Goal: Task Accomplishment & Management: Use online tool/utility

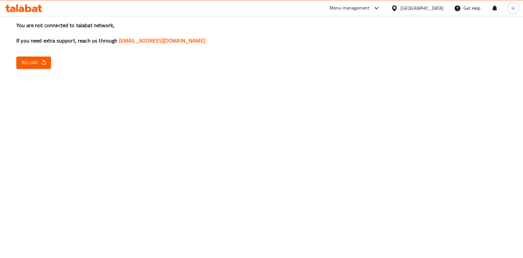
click at [36, 70] on div "You are not connected to talabat network, If you need extra support, reach us t…" at bounding box center [261, 129] width 523 height 258
click at [41, 57] on button "Reload" at bounding box center [33, 63] width 35 height 12
click at [38, 56] on div "You are not connected to talabat network, If you need extra support, reach us t…" at bounding box center [261, 129] width 523 height 258
click at [44, 63] on icon "button" at bounding box center [44, 62] width 7 height 7
click at [46, 58] on button "Reload" at bounding box center [33, 63] width 35 height 12
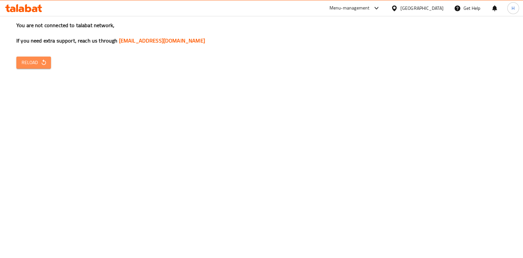
click at [46, 64] on icon "button" at bounding box center [44, 62] width 7 height 7
click at [26, 62] on span "Reload" at bounding box center [34, 62] width 24 height 8
click at [25, 57] on button "Reload" at bounding box center [33, 63] width 35 height 12
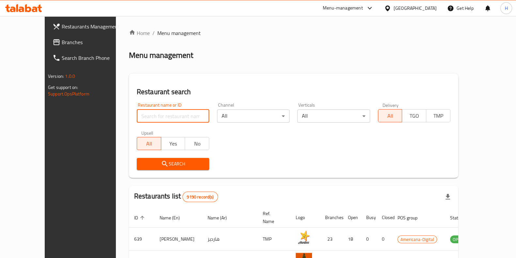
drag, startPoint x: 158, startPoint y: 114, endPoint x: 170, endPoint y: 107, distance: 13.1
click at [169, 108] on div "Restaurant name or ID Restaurant name or ID" at bounding box center [173, 113] width 73 height 20
type input "bob burger"
click at [163, 163] on span "Search" at bounding box center [173, 164] width 62 height 8
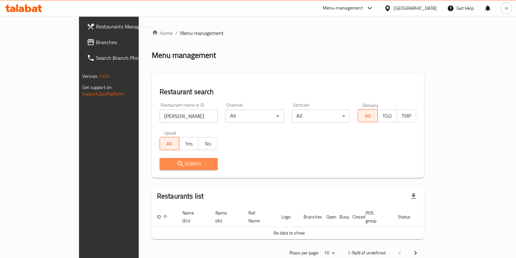
click at [160, 158] on button "Search" at bounding box center [189, 164] width 58 height 12
click at [177, 162] on icon "submit" at bounding box center [181, 164] width 8 height 8
click at [160, 158] on button "Search" at bounding box center [189, 164] width 58 height 12
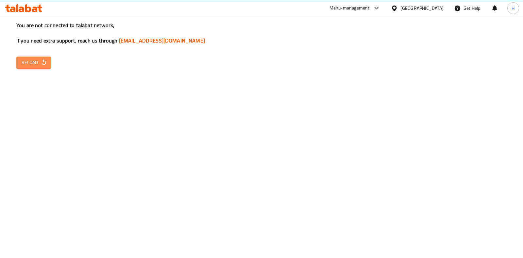
click at [44, 59] on icon "button" at bounding box center [44, 62] width 7 height 7
click at [41, 62] on icon "button" at bounding box center [44, 62] width 7 height 7
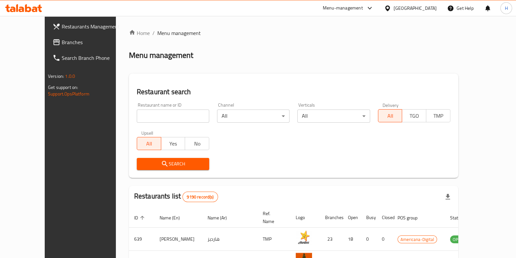
click at [137, 103] on div "Restaurant name or ID Restaurant name or ID" at bounding box center [173, 113] width 73 height 20
click at [137, 112] on input "search" at bounding box center [173, 115] width 73 height 13
type input "[PERSON_NAME]"
click at [159, 161] on span "Search" at bounding box center [173, 164] width 62 height 8
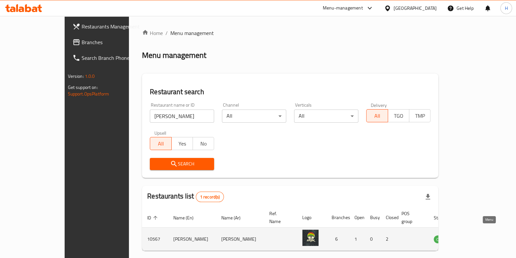
click at [476, 235] on icon "enhanced table" at bounding box center [472, 239] width 8 height 8
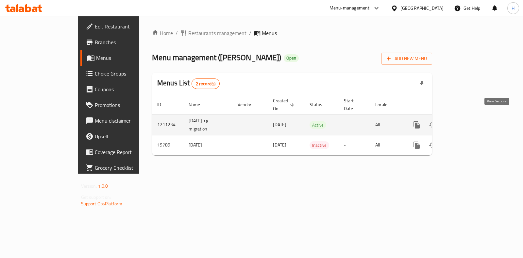
click at [467, 121] on icon "enhanced table" at bounding box center [464, 125] width 8 height 8
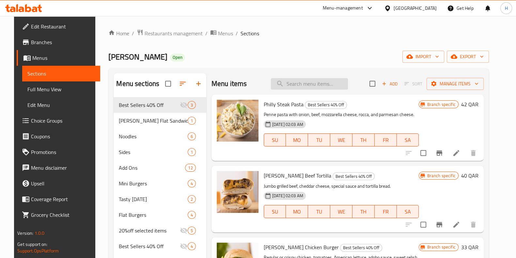
click at [304, 80] on input "search" at bounding box center [309, 83] width 77 height 11
paste input "coleslaw beef"
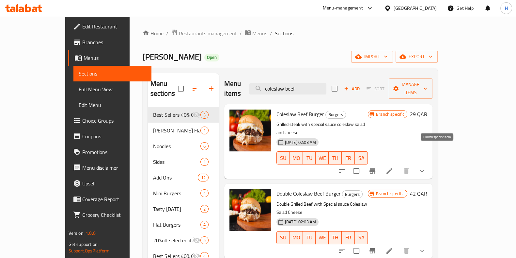
type input "coleslaw beef"
click at [377, 167] on icon "Branch-specific-item" at bounding box center [373, 171] width 8 height 8
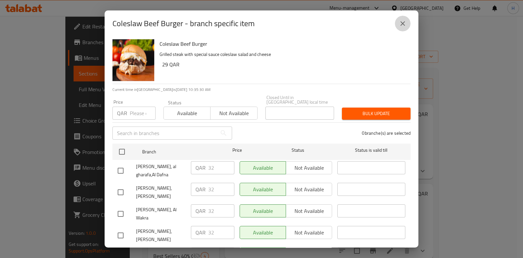
click at [402, 23] on icon "close" at bounding box center [402, 23] width 5 height 5
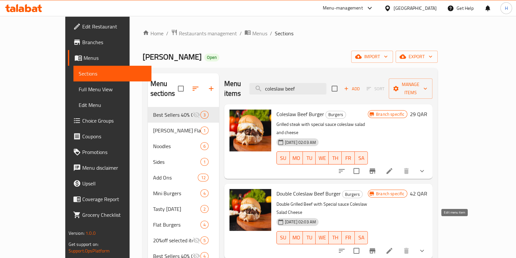
click at [393, 248] on icon at bounding box center [390, 251] width 6 height 6
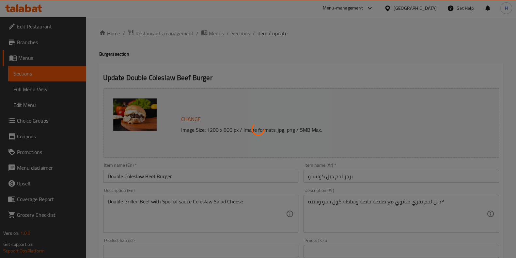
click at [244, 32] on div at bounding box center [258, 129] width 516 height 258
type input "اختيارك من:"
type input "0"
type input "1"
type input "صلصة إختيارك من"
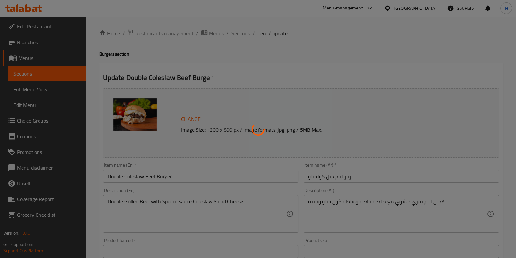
type input "1"
type input "إضافة:"
type input "0"
type input "2"
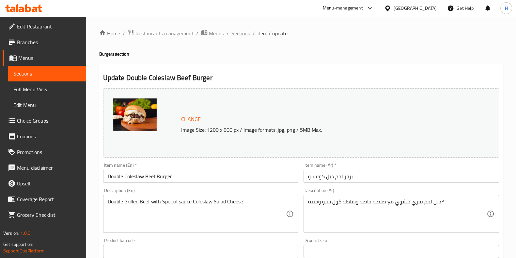
click at [245, 33] on span "Sections" at bounding box center [241, 33] width 19 height 8
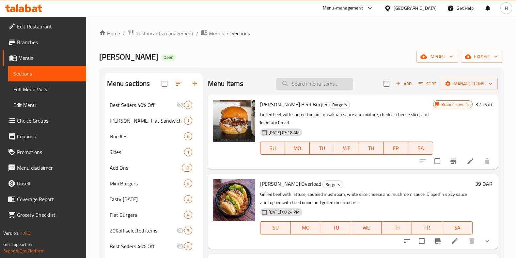
click at [334, 82] on input "search" at bounding box center [314, 83] width 77 height 11
paste input "coleslaw beef"
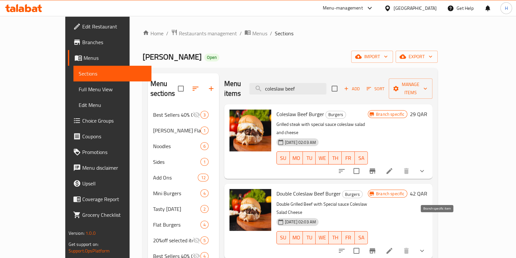
click at [376, 248] on icon "Branch-specific-item" at bounding box center [373, 250] width 6 height 5
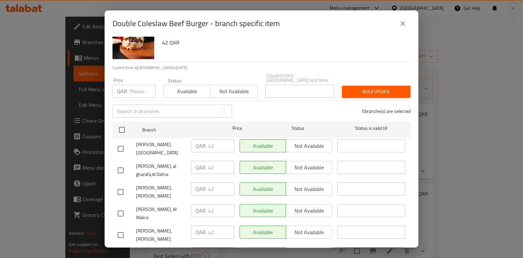
scroll to position [33, 0]
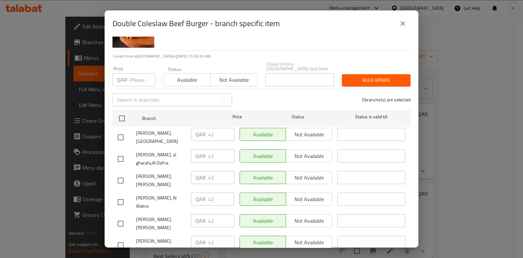
drag, startPoint x: 406, startPoint y: 24, endPoint x: 400, endPoint y: 20, distance: 6.4
click at [405, 23] on icon "close" at bounding box center [402, 24] width 8 height 8
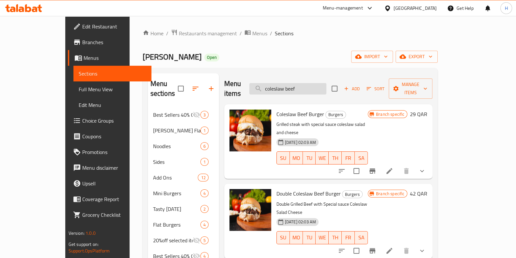
drag, startPoint x: 325, startPoint y: 82, endPoint x: 278, endPoint y: 80, distance: 47.7
click at [278, 83] on input "coleslaw beef" at bounding box center [288, 88] width 77 height 11
paste input "bacon burger double"
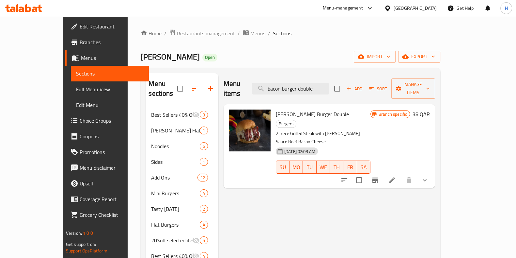
type input "bacon burger double"
click at [431, 172] on div at bounding box center [385, 180] width 96 height 16
click at [378, 177] on icon "Branch-specific-item" at bounding box center [375, 179] width 6 height 5
